Goal: Download file/media

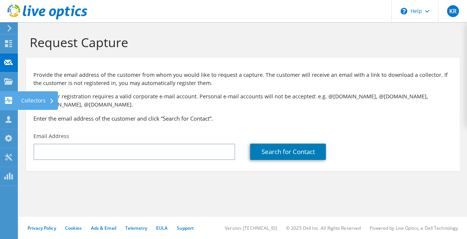
click at [10, 99] on use at bounding box center [8, 100] width 7 height 7
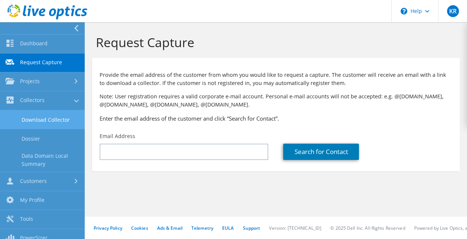
click at [46, 121] on link "Download Collector" at bounding box center [42, 119] width 85 height 19
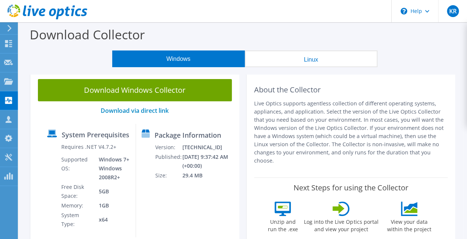
click at [301, 160] on p "Live Optics supports agentless collection of different operating systems, appli…" at bounding box center [351, 132] width 194 height 65
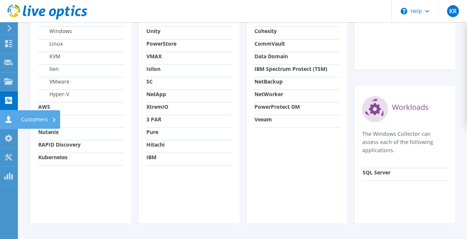
scroll to position [342, 0]
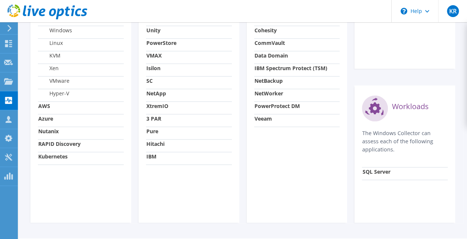
click at [328, 157] on div "Data Protection The Windows Collector can assess each of the following DPS appl…" at bounding box center [297, 76] width 101 height 291
click at [415, 14] on div "\n Help" at bounding box center [414, 11] width 47 height 22
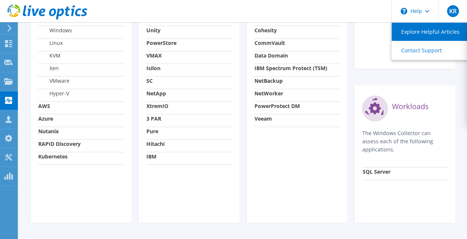
click at [416, 27] on link "Explore Helpful Articles" at bounding box center [432, 32] width 83 height 18
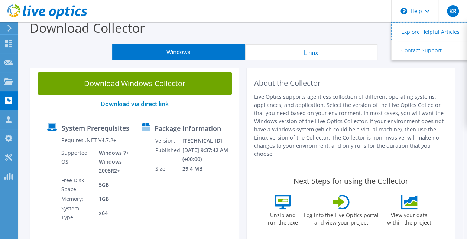
scroll to position [0, 0]
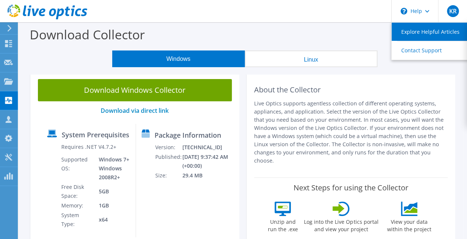
click at [409, 28] on link "Explore Helpful Articles" at bounding box center [432, 32] width 83 height 18
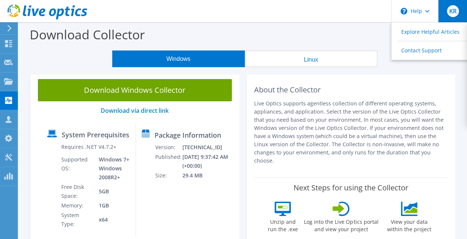
click at [453, 15] on span "KR" at bounding box center [453, 11] width 12 height 12
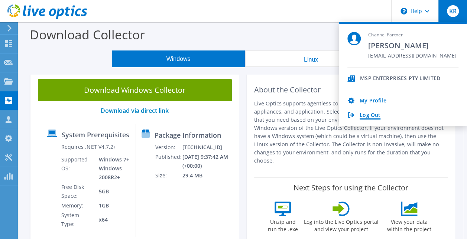
click at [372, 116] on link "Log Out" at bounding box center [369, 115] width 21 height 7
